Goal: Transaction & Acquisition: Purchase product/service

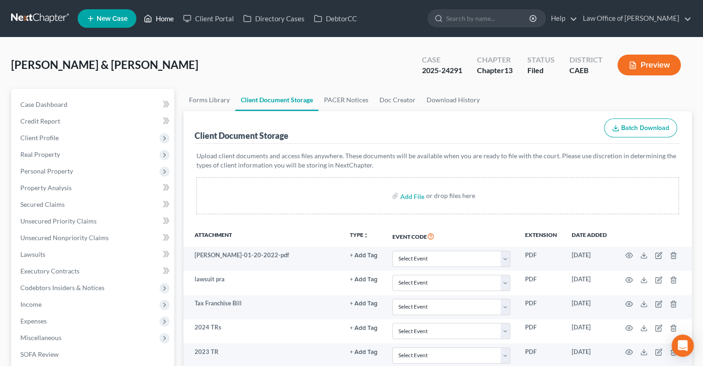
click at [160, 16] on link "Home" at bounding box center [158, 18] width 39 height 17
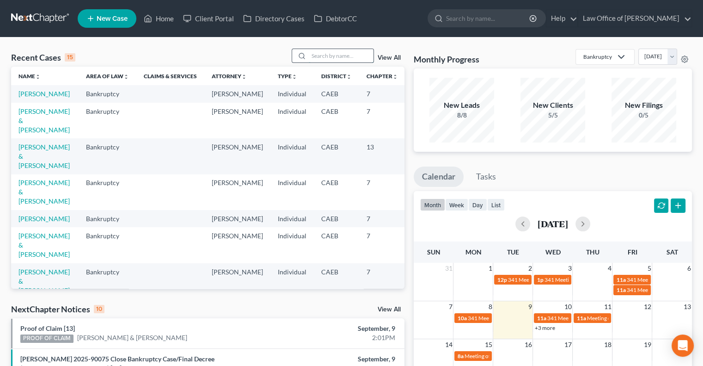
click at [319, 56] on input "search" at bounding box center [341, 55] width 65 height 13
type input "[PERSON_NAME]"
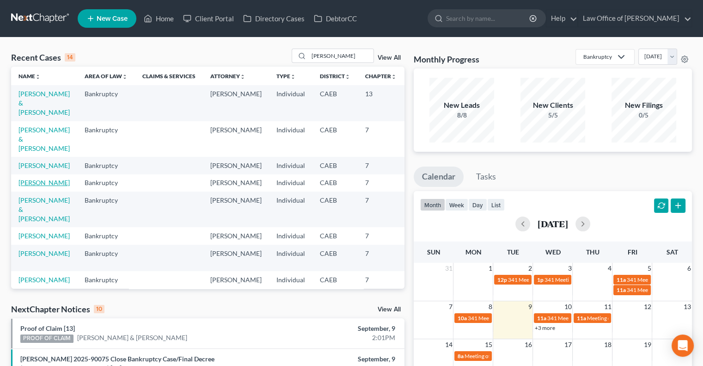
click at [31, 186] on link "[PERSON_NAME]" at bounding box center [43, 182] width 51 height 8
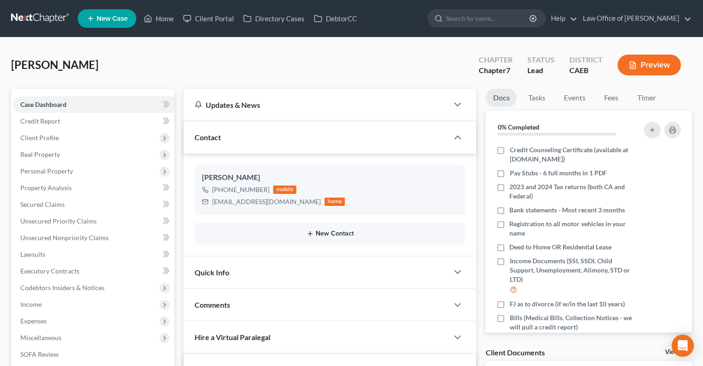
scroll to position [191, 0]
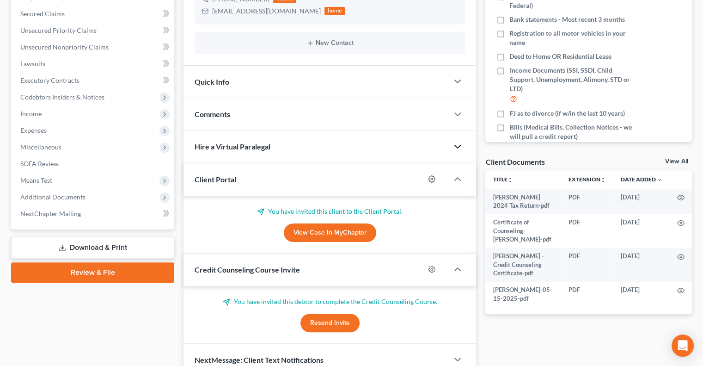
click at [456, 148] on icon "button" at bounding box center [457, 146] width 11 height 11
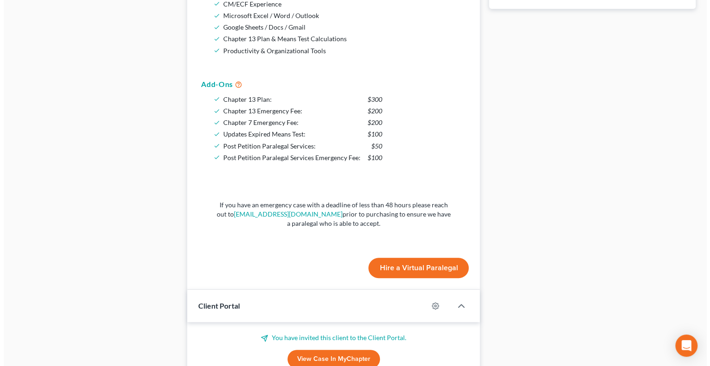
scroll to position [497, 0]
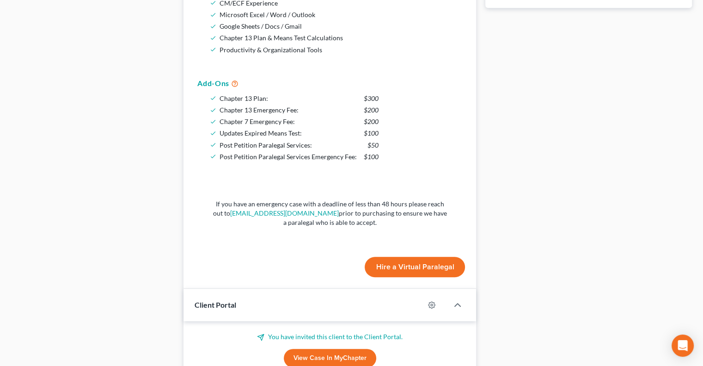
click at [385, 266] on button "Hire a Virtual Paralegal" at bounding box center [415, 267] width 100 height 20
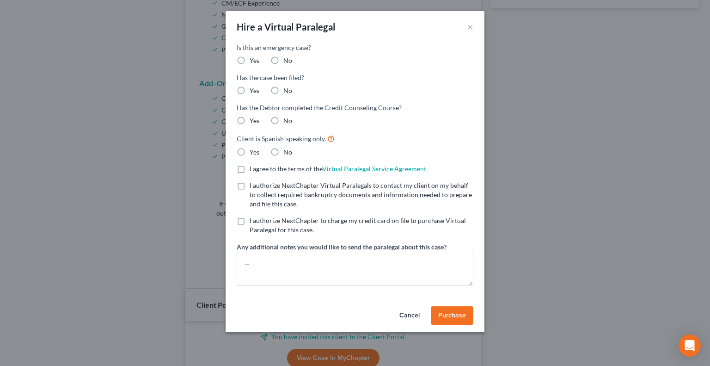
click at [283, 61] on label "No" at bounding box center [287, 60] width 9 height 9
click at [287, 61] on input "No" at bounding box center [290, 59] width 6 height 6
radio input "true"
click at [283, 88] on label "No" at bounding box center [287, 90] width 9 height 9
click at [287, 88] on input "No" at bounding box center [290, 89] width 6 height 6
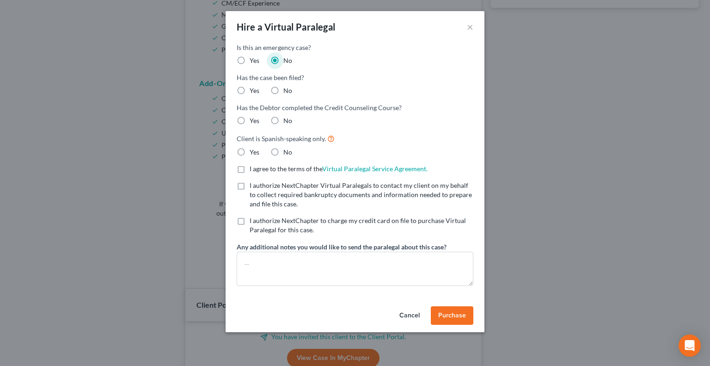
radio input "true"
click at [283, 120] on label "No" at bounding box center [287, 120] width 9 height 9
click at [287, 120] on input "No" at bounding box center [290, 119] width 6 height 6
radio input "true"
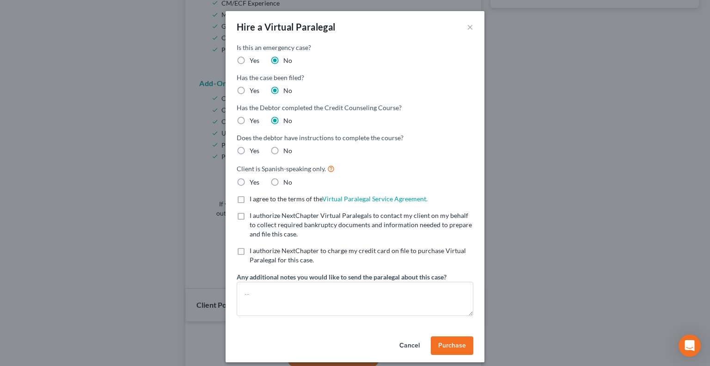
click at [283, 155] on label "No" at bounding box center [287, 150] width 9 height 9
click at [287, 152] on input "No" at bounding box center [290, 149] width 6 height 6
radio input "true"
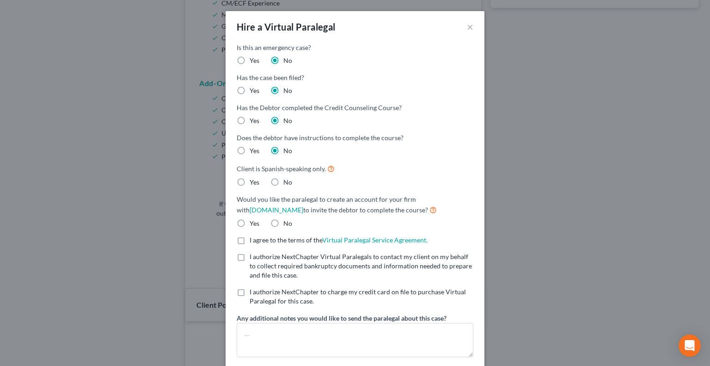
click at [250, 179] on label "Yes" at bounding box center [255, 182] width 10 height 9
click at [253, 179] on input "Yes" at bounding box center [256, 181] width 6 height 6
radio input "true"
click at [250, 179] on label "Yes" at bounding box center [255, 182] width 10 height 9
click at [253, 179] on input "Yes" at bounding box center [256, 181] width 6 height 6
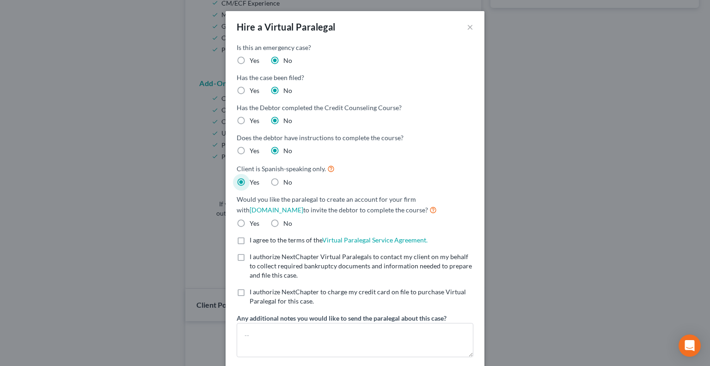
click at [283, 181] on label "No" at bounding box center [287, 182] width 9 height 9
click at [287, 181] on input "No" at bounding box center [290, 181] width 6 height 6
radio input "true"
click at [250, 219] on label "Yes" at bounding box center [255, 223] width 10 height 9
click at [253, 219] on input "Yes" at bounding box center [256, 222] width 6 height 6
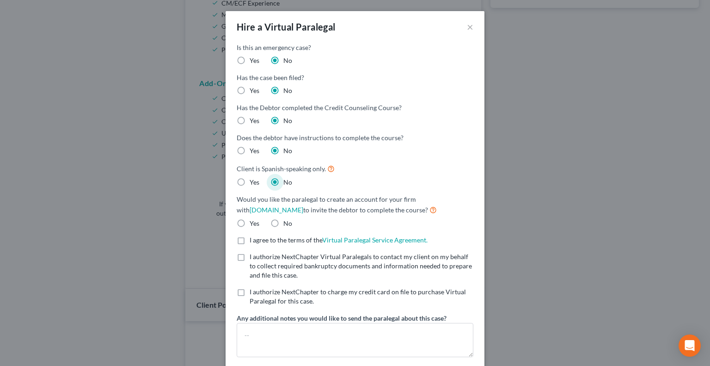
radio input "true"
click at [250, 240] on label "I agree to the terms of the Virtual Paralegal Service Agreement. (Updates have …" at bounding box center [339, 239] width 178 height 9
click at [253, 240] on input "I agree to the terms of the Virtual Paralegal Service Agreement. (Updates have …" at bounding box center [256, 238] width 6 height 6
checkbox input "true"
click at [250, 257] on label "I authorize NextChapter Virtual Paralegals to contact my client on my behalf to…" at bounding box center [362, 266] width 224 height 28
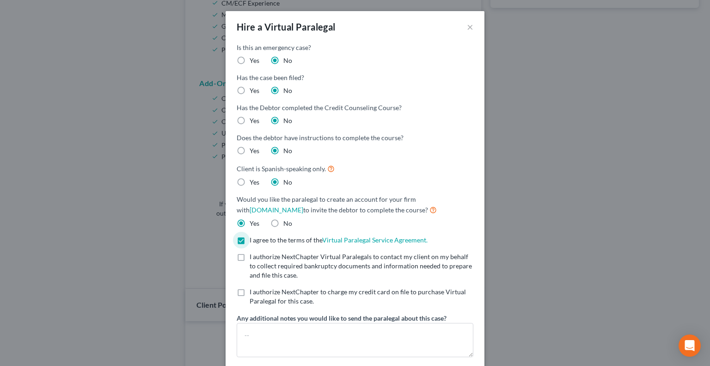
click at [253, 257] on input "I authorize NextChapter Virtual Paralegals to contact my client on my behalf to…" at bounding box center [256, 255] width 6 height 6
checkbox input "true"
click at [250, 292] on label "I authorize NextChapter to charge my credit card on file to purchase Virtual Pa…" at bounding box center [362, 296] width 224 height 18
click at [253, 292] on input "I authorize NextChapter to charge my credit card on file to purchase Virtual Pa…" at bounding box center [256, 290] width 6 height 6
checkbox input "true"
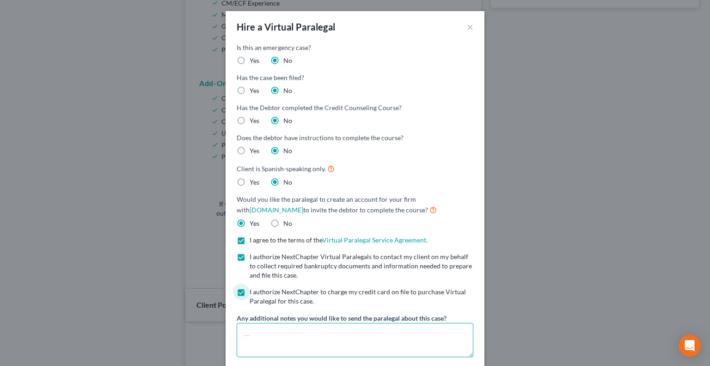
click at [259, 327] on textarea at bounding box center [355, 340] width 237 height 34
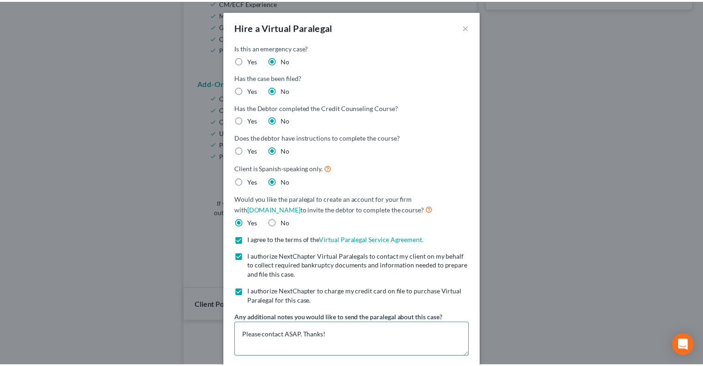
scroll to position [48, 0]
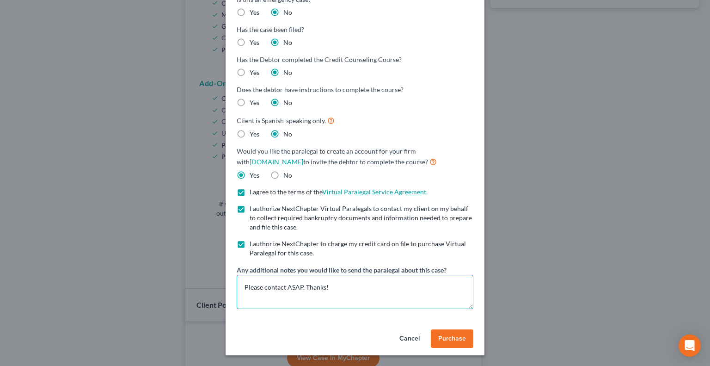
type textarea "Please contact ASAP. Thanks!"
click at [433, 338] on button "Purchase" at bounding box center [452, 338] width 43 height 18
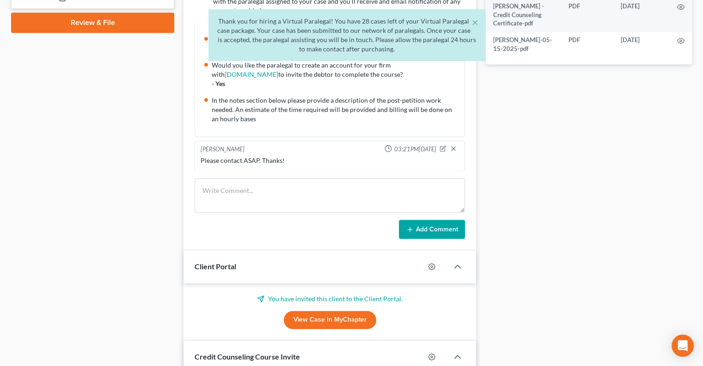
scroll to position [439, 0]
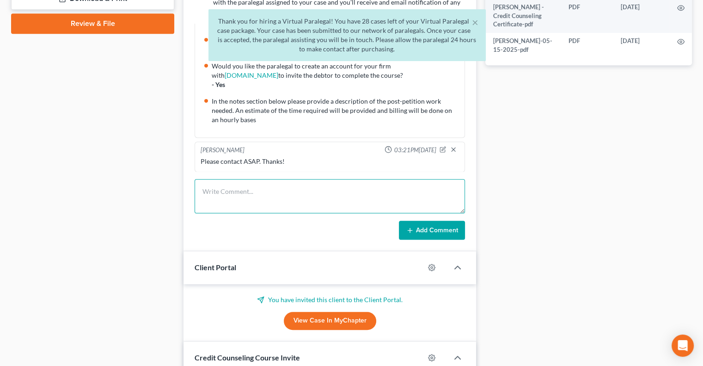
click at [260, 197] on textarea at bounding box center [330, 196] width 271 height 34
type textarea "ARAG"
click at [416, 224] on button "Add Comment" at bounding box center [432, 230] width 66 height 19
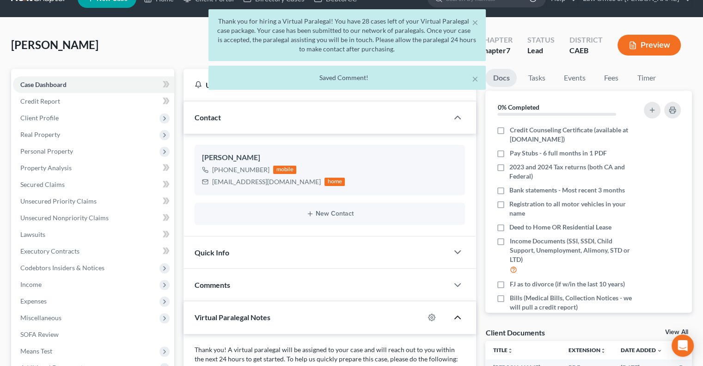
scroll to position [0, 0]
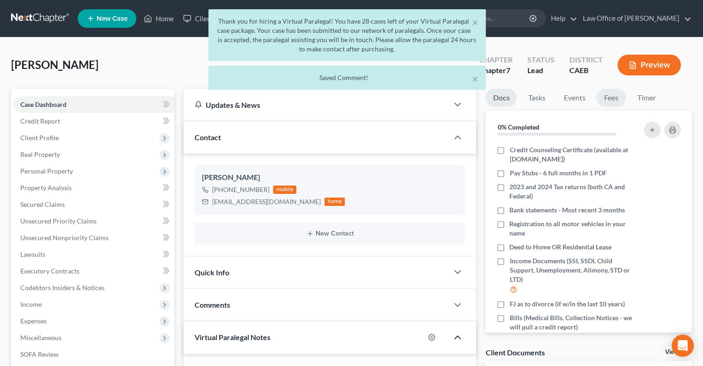
click at [606, 99] on link "Fees" at bounding box center [612, 98] width 30 height 18
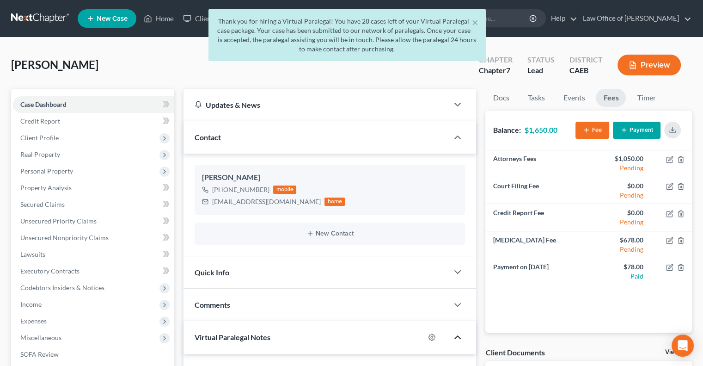
click at [635, 126] on button "Payment" at bounding box center [637, 130] width 48 height 17
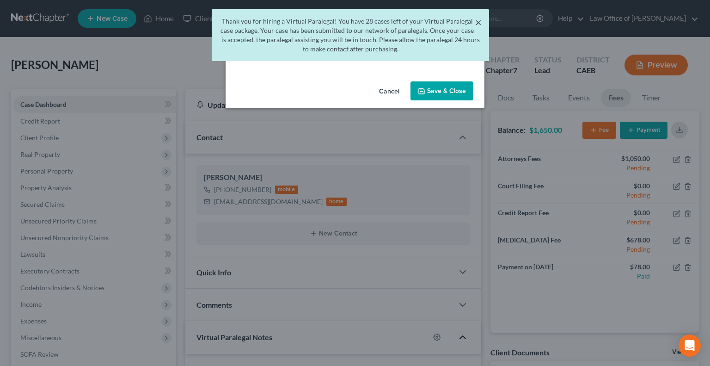
click at [479, 22] on button "×" at bounding box center [478, 22] width 6 height 11
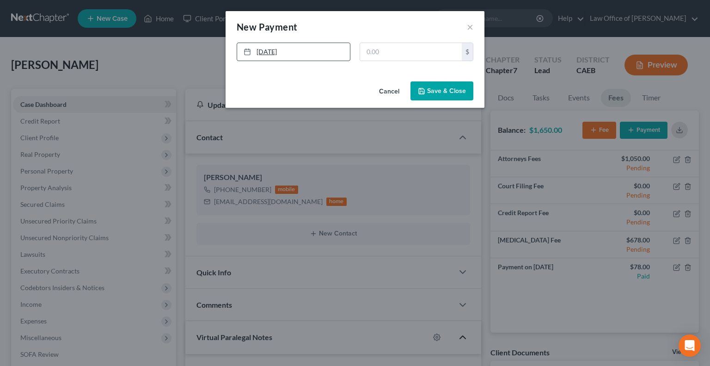
click at [279, 50] on link "[DATE]" at bounding box center [293, 52] width 113 height 18
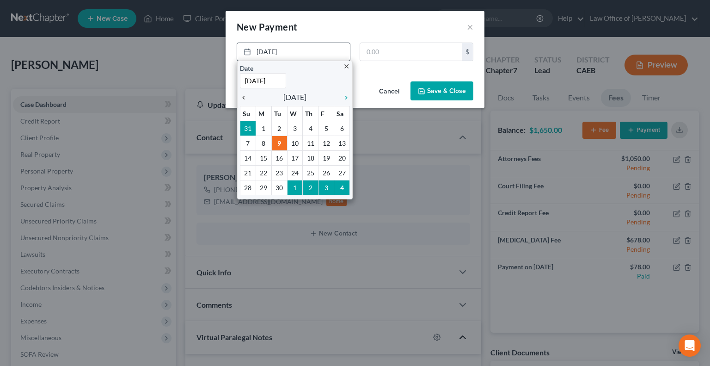
click at [246, 101] on icon "chevron_left" at bounding box center [246, 97] width 12 height 7
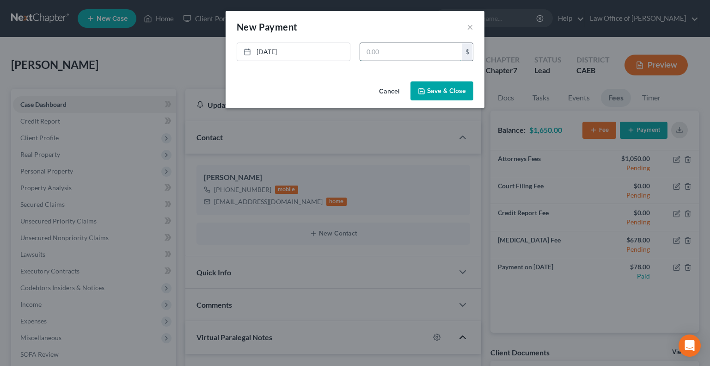
click at [370, 51] on input "text" at bounding box center [411, 52] width 102 height 18
type input "600"
click at [419, 82] on button "Save & Close" at bounding box center [442, 90] width 63 height 19
